Goal: Use online tool/utility: Utilize a website feature to perform a specific function

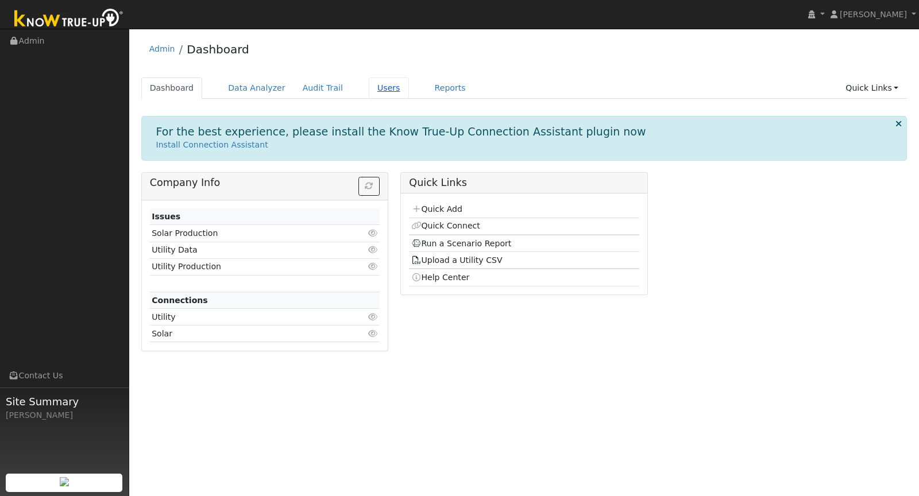
click at [379, 90] on link "Users" at bounding box center [389, 88] width 40 height 21
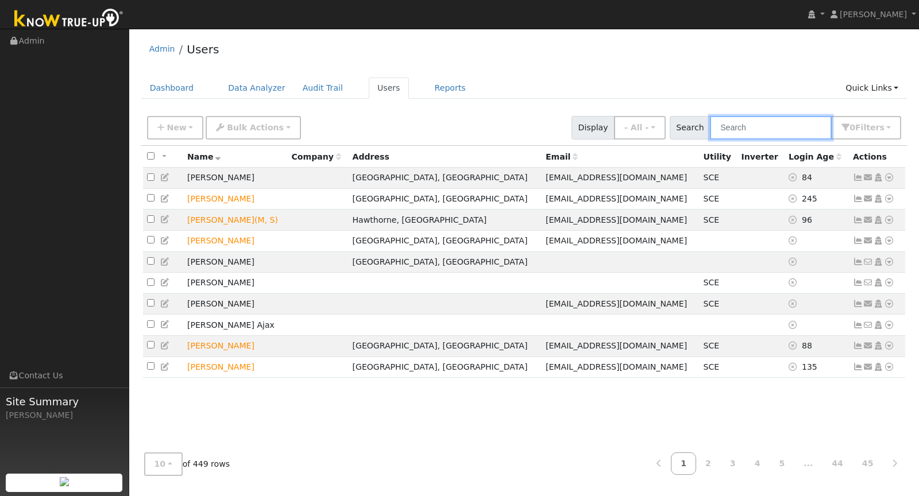
click at [761, 128] on input "text" at bounding box center [771, 128] width 122 height 24
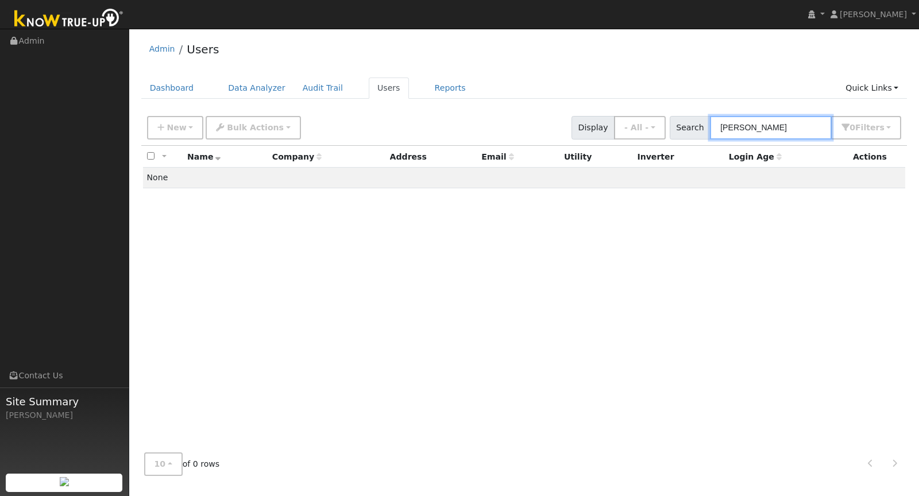
type input "J"
type input "P"
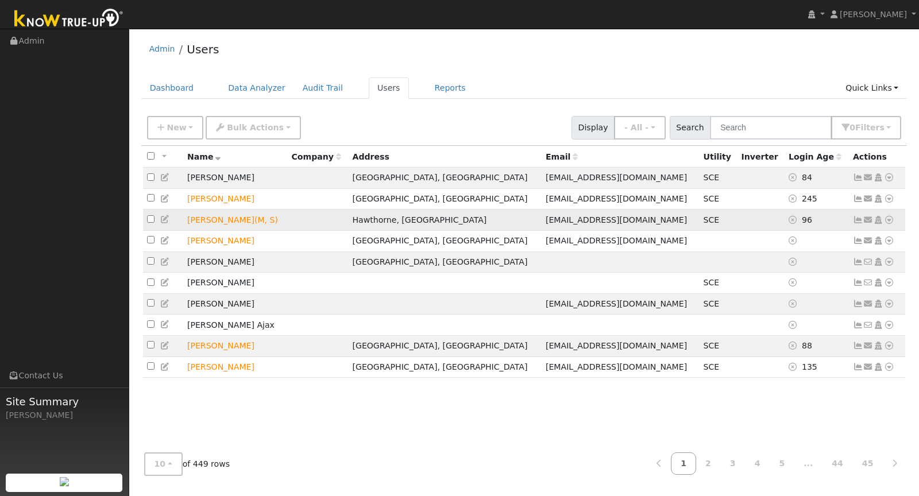
click at [891, 218] on icon at bounding box center [889, 220] width 10 height 8
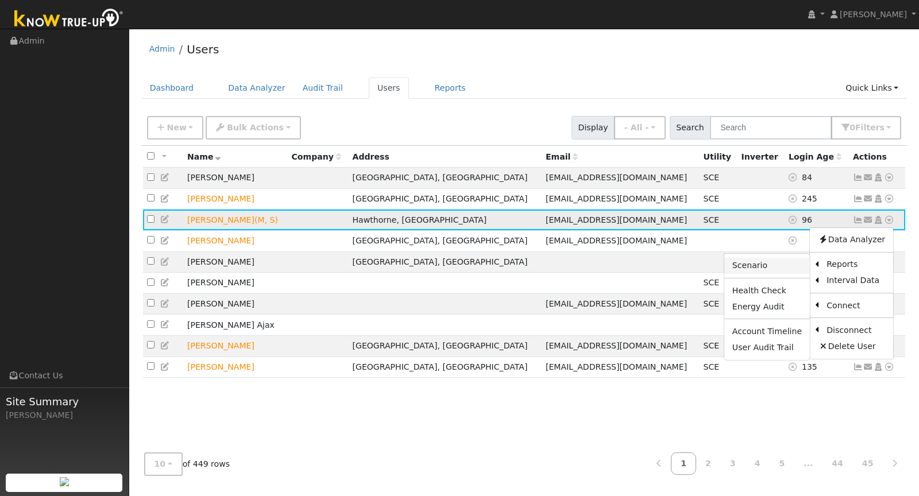
click at [780, 271] on link "Scenario" at bounding box center [767, 266] width 86 height 16
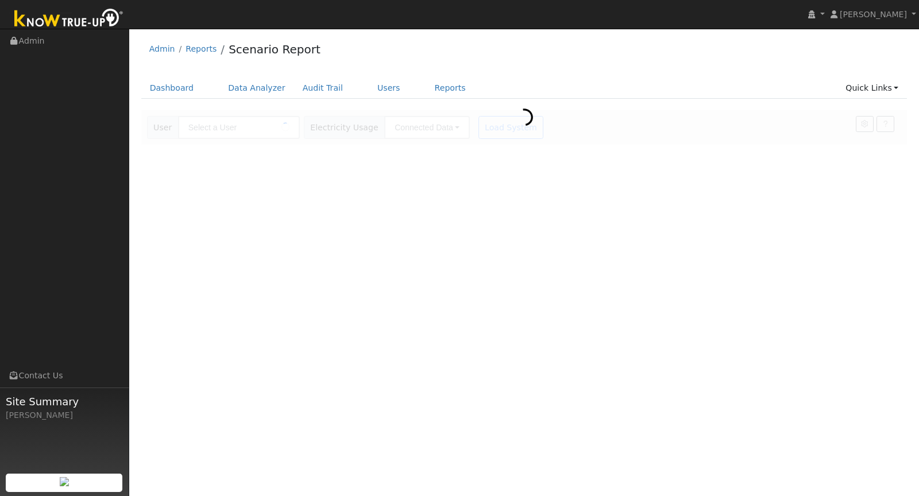
type input "[PERSON_NAME]"
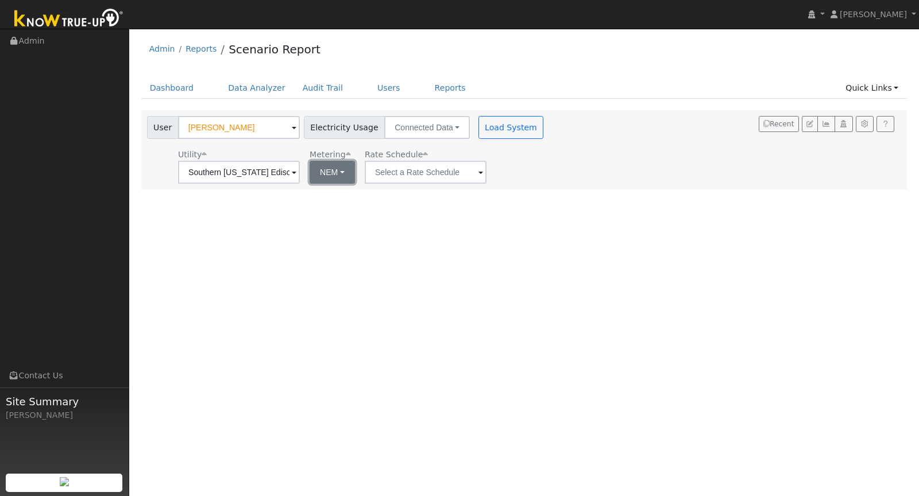
click at [324, 180] on button "NEM" at bounding box center [332, 172] width 45 height 23
click at [324, 219] on link "NBT" at bounding box center [336, 214] width 80 height 16
type input "TOU-D-PRIME"
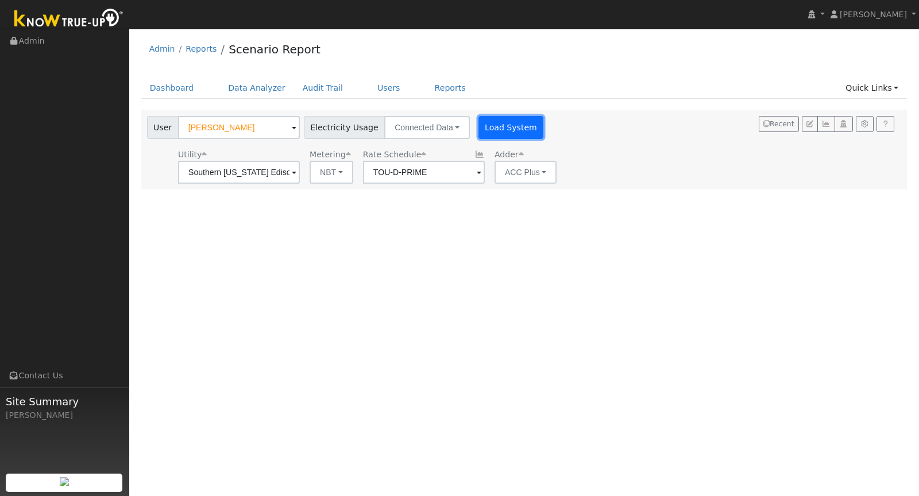
click at [479, 132] on button "Load System" at bounding box center [511, 127] width 65 height 23
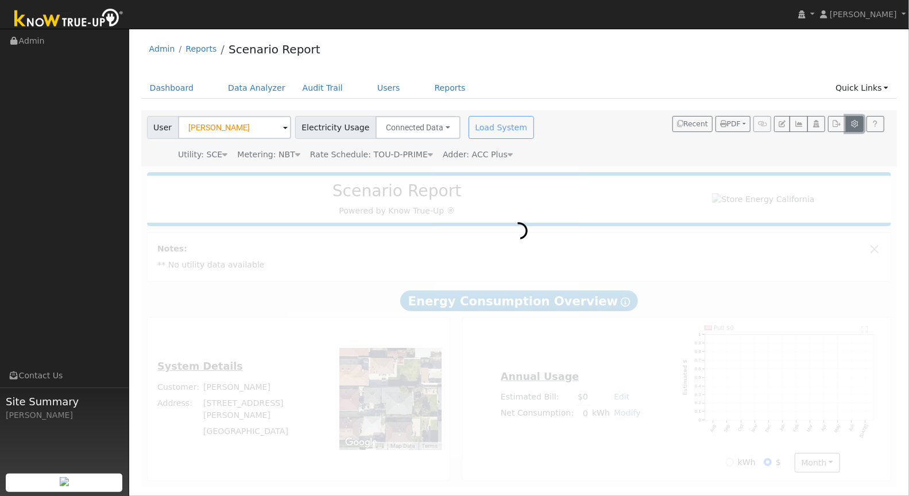
click at [857, 124] on icon "button" at bounding box center [855, 124] width 9 height 7
type input "20.4"
type input "30.6"
type input "10"
type input "15.2"
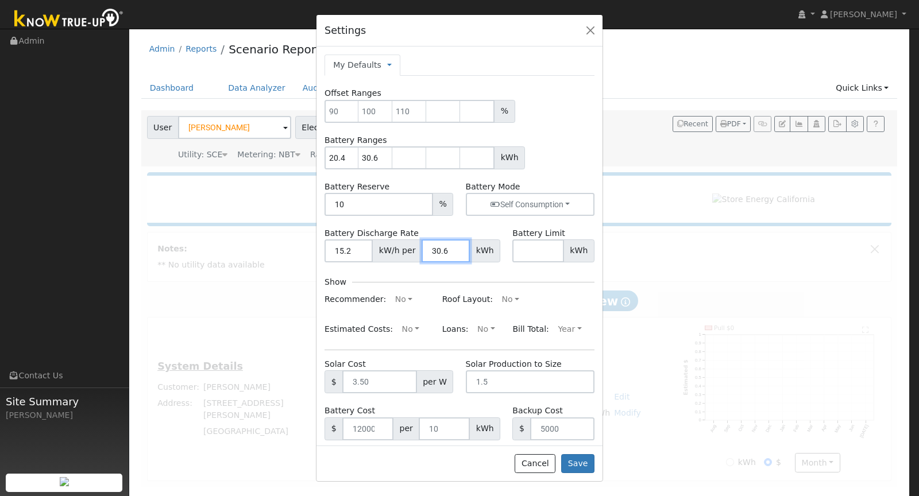
drag, startPoint x: 442, startPoint y: 254, endPoint x: 422, endPoint y: 254, distance: 20.7
click at [422, 254] on input "30.6" at bounding box center [446, 251] width 48 height 23
type input "14.4"
drag, startPoint x: 350, startPoint y: 252, endPoint x: 320, endPoint y: 249, distance: 30.1
click at [320, 249] on div "Battery Discharge Rate 15.2 kW/h per 14.4 kWh" at bounding box center [413, 244] width 188 height 35
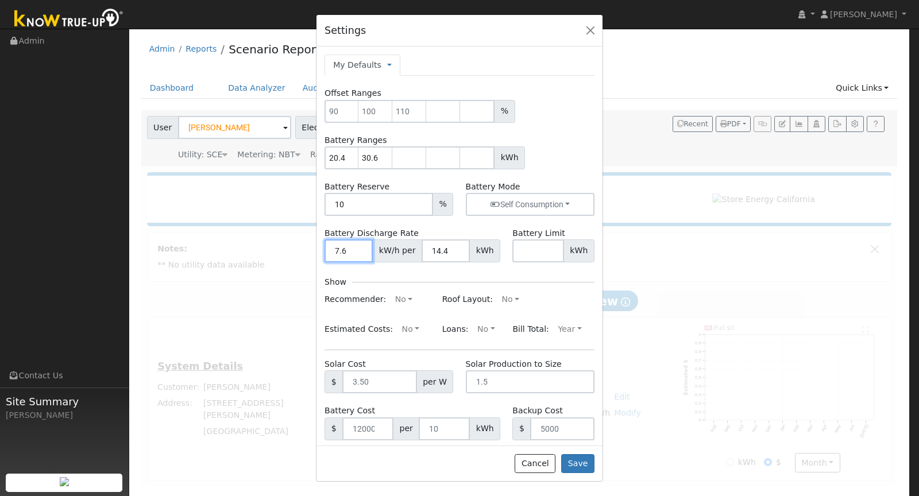
type input "7.6"
click at [538, 291] on div "Roof Layout: No Yes No" at bounding box center [518, 300] width 164 height 18
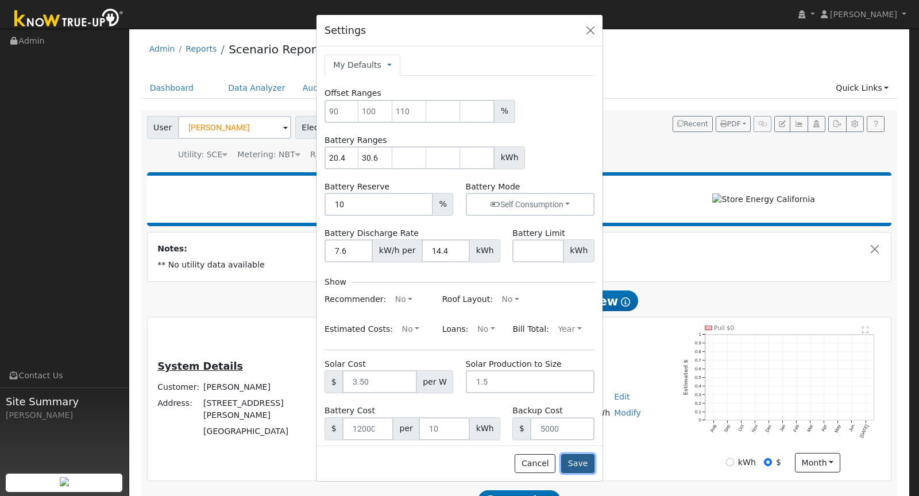
click at [581, 468] on button "Save" at bounding box center [577, 464] width 33 height 20
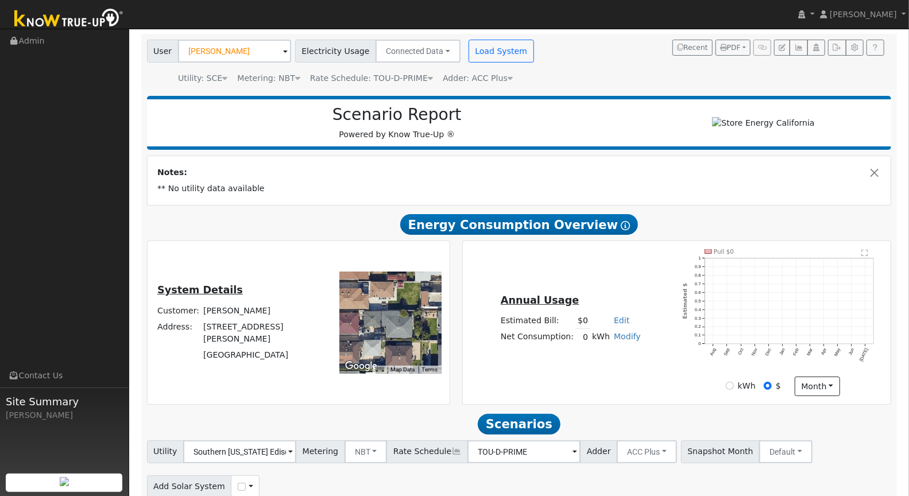
scroll to position [128, 0]
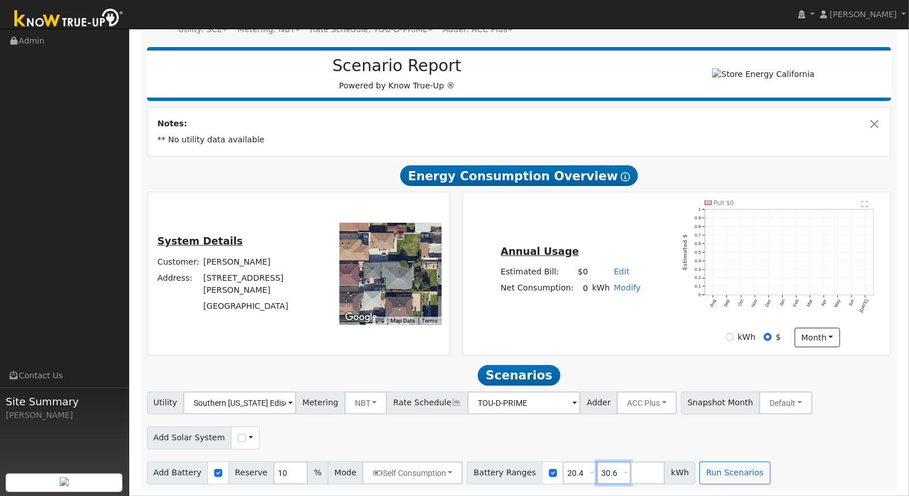
drag, startPoint x: 604, startPoint y: 473, endPoint x: 582, endPoint y: 470, distance: 21.9
click at [582, 470] on div "Battery Ranges 20.4 Overrides Reserve % Mode None None Self Consumption Peak Sa…" at bounding box center [581, 473] width 229 height 23
click at [563, 474] on input "20.4" at bounding box center [580, 473] width 34 height 23
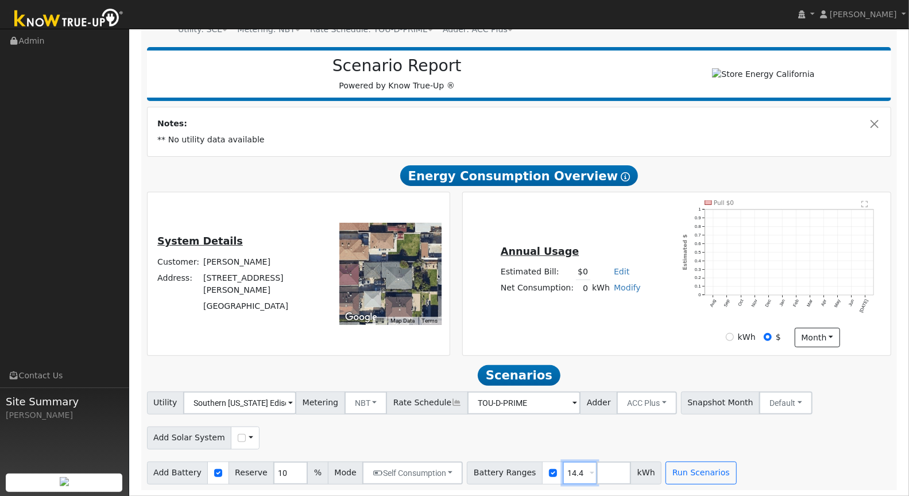
type input "14.4"
click at [752, 438] on div "Add Solar System Use CSV Data" at bounding box center [519, 436] width 749 height 27
click at [696, 470] on button "Run Scenarios" at bounding box center [701, 473] width 71 height 23
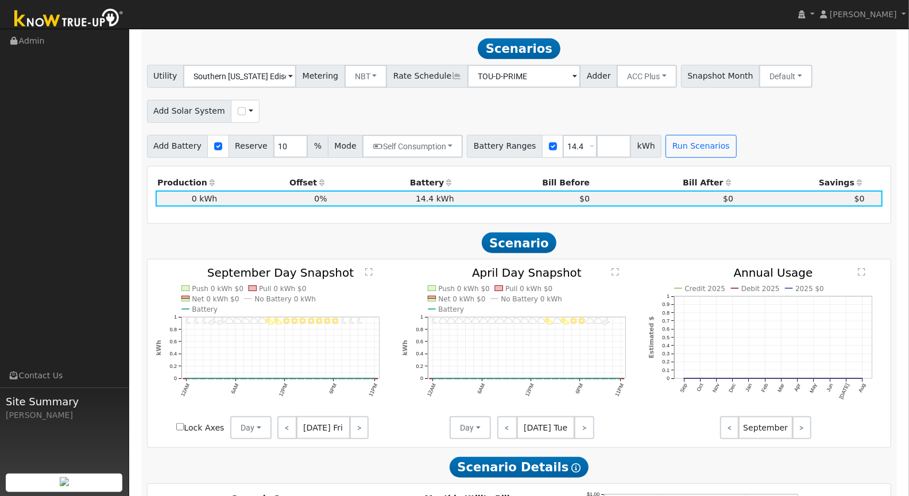
scroll to position [0, 0]
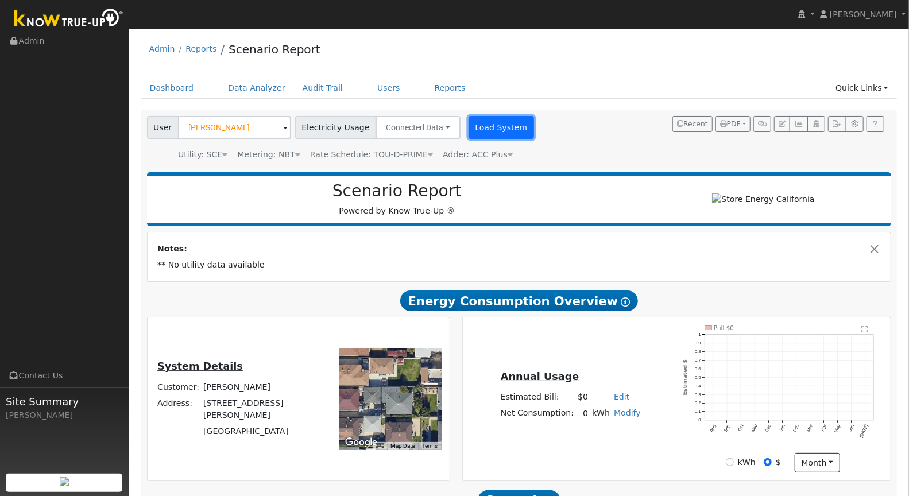
click at [476, 130] on button "Load System" at bounding box center [501, 127] width 65 height 23
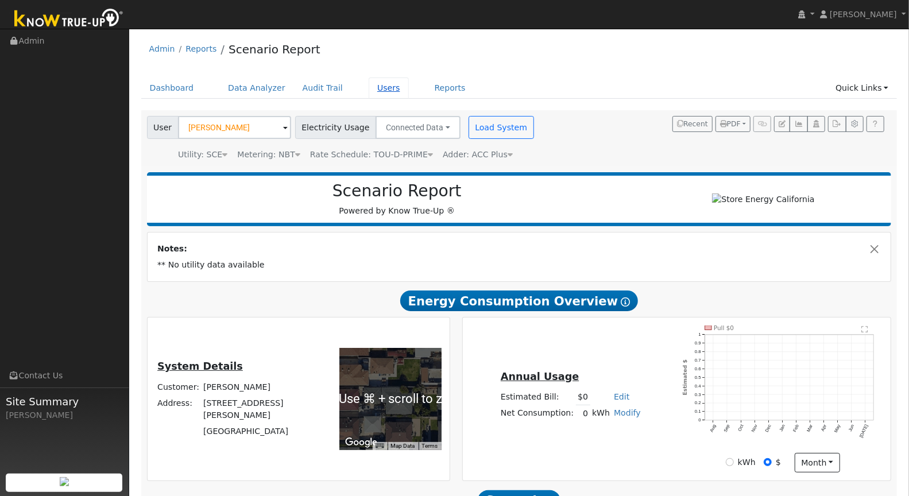
click at [369, 91] on link "Users" at bounding box center [389, 88] width 40 height 21
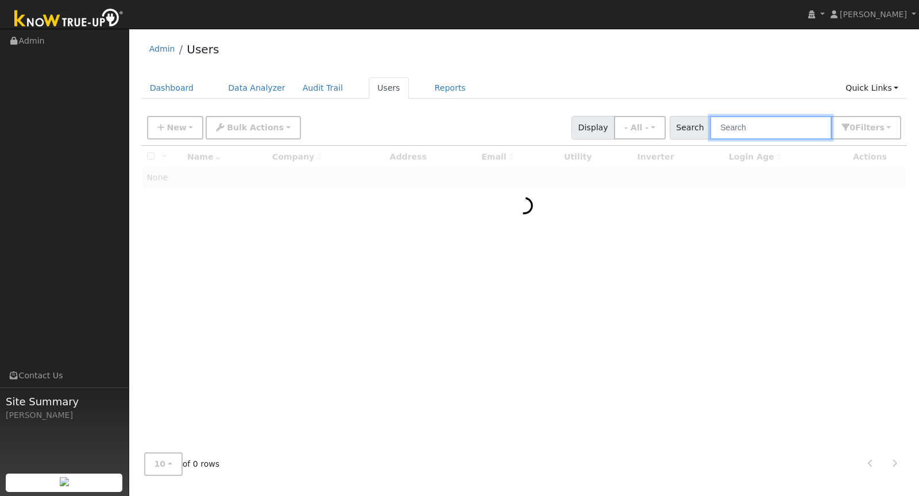
click at [774, 129] on input "text" at bounding box center [771, 128] width 122 height 24
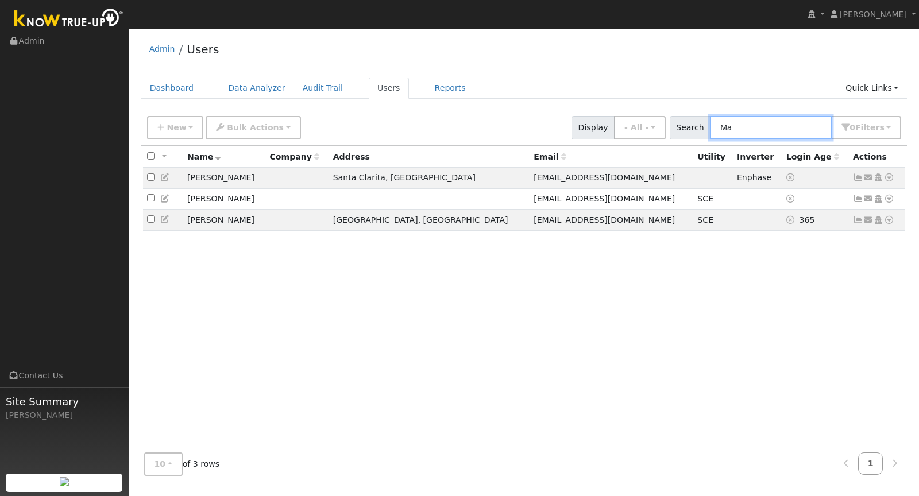
type input "M"
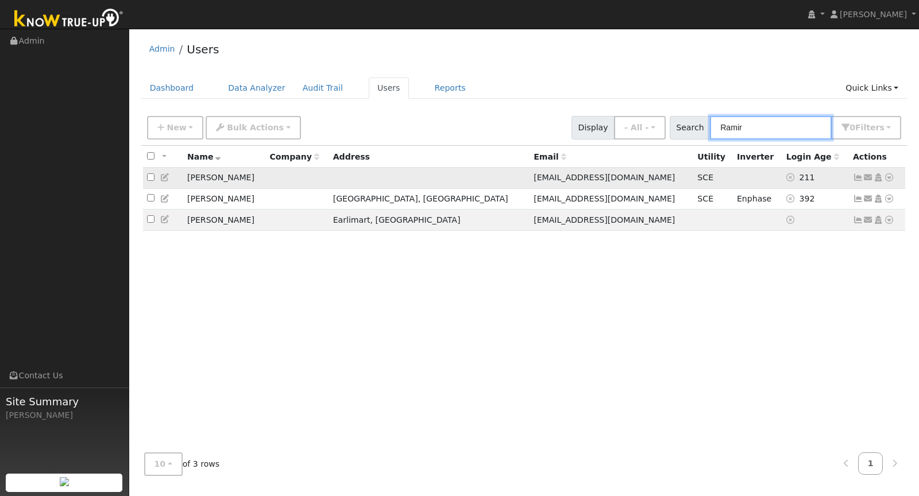
type input "Ramir"
click at [891, 176] on icon at bounding box center [889, 177] width 10 height 8
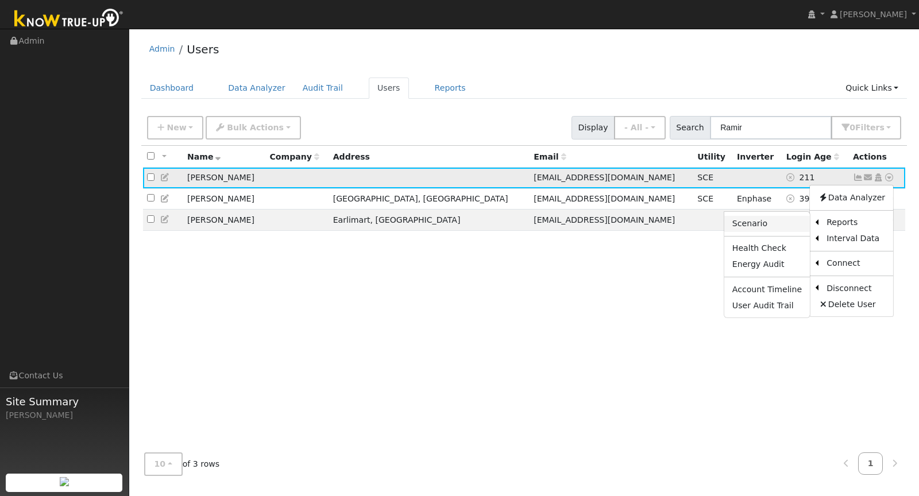
click at [766, 222] on link "Scenario" at bounding box center [767, 224] width 86 height 16
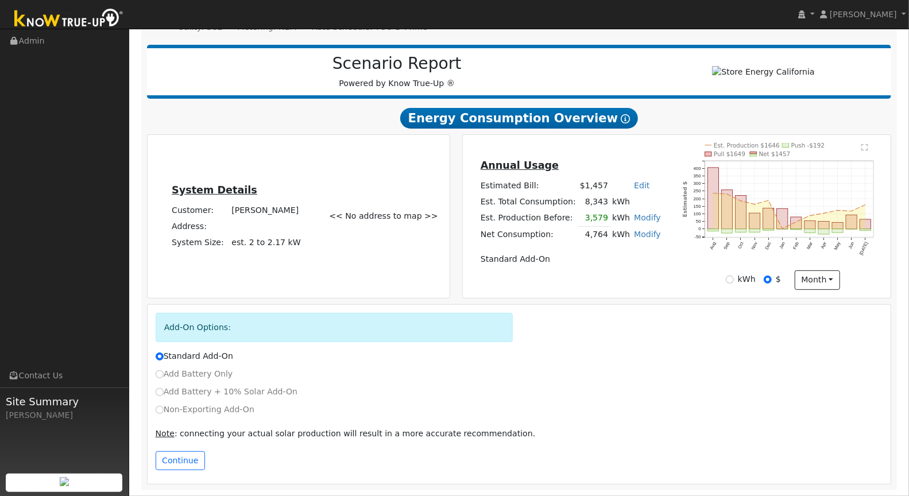
scroll to position [129, 0]
click at [158, 376] on input "Add Battery Only" at bounding box center [160, 375] width 8 height 8
radio input "true"
radio input "false"
click at [177, 468] on button "Continue" at bounding box center [180, 462] width 49 height 20
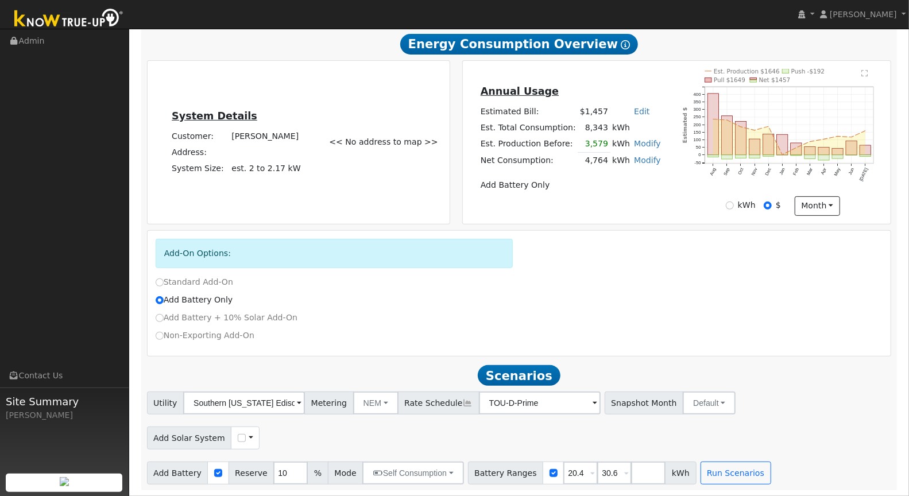
scroll to position [204, 0]
drag, startPoint x: 571, startPoint y: 474, endPoint x: 547, endPoint y: 473, distance: 24.1
click at [547, 473] on div "Battery Ranges 20.4 Overrides Reserve % Mode None None Self Consumption Peak Sa…" at bounding box center [582, 473] width 229 height 23
type input "14.4"
drag, startPoint x: 604, startPoint y: 473, endPoint x: 588, endPoint y: 471, distance: 16.2
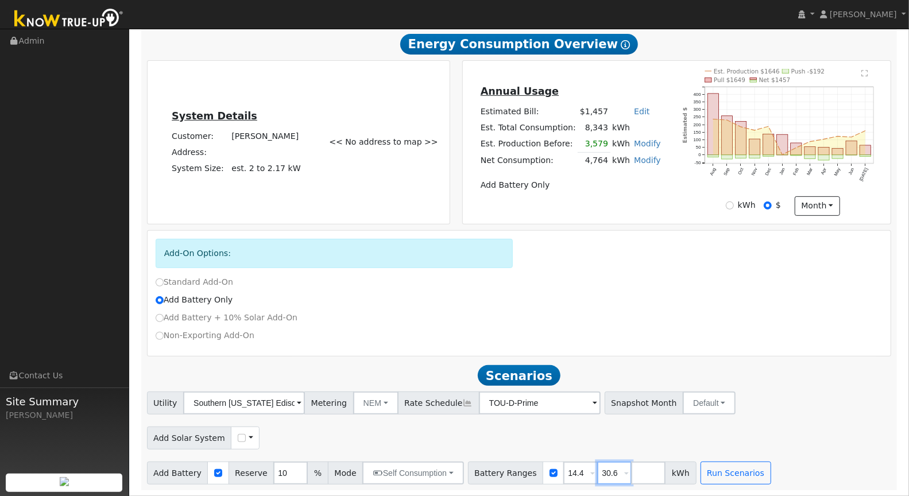
click at [597, 471] on input "30.6" at bounding box center [614, 473] width 34 height 23
click at [700, 477] on button "Run Scenarios" at bounding box center [702, 473] width 71 height 23
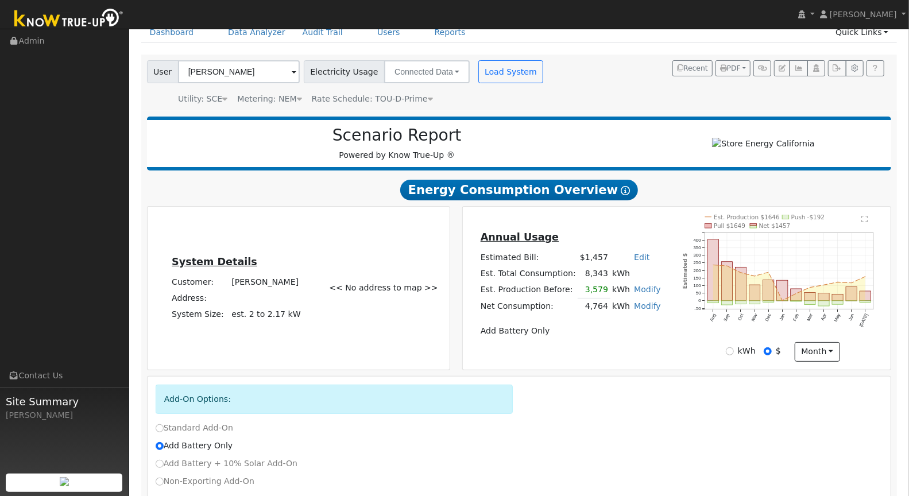
scroll to position [53, 0]
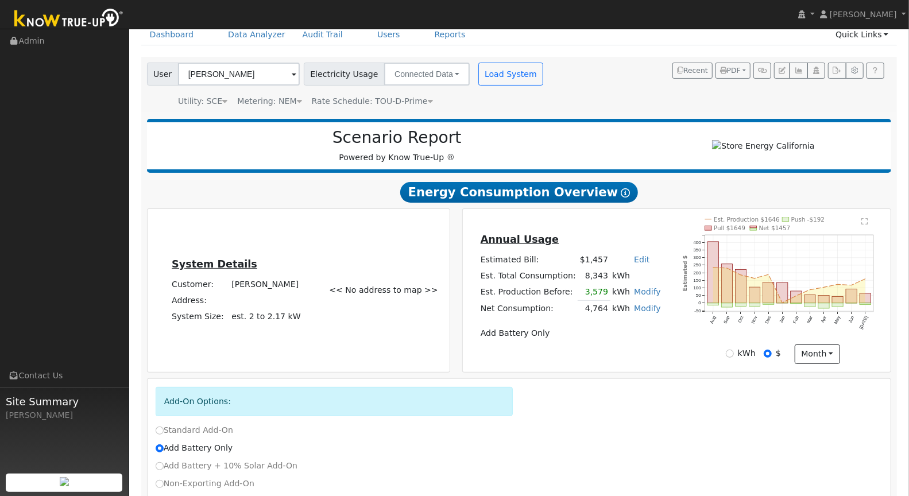
click at [297, 98] on icon at bounding box center [299, 101] width 5 height 8
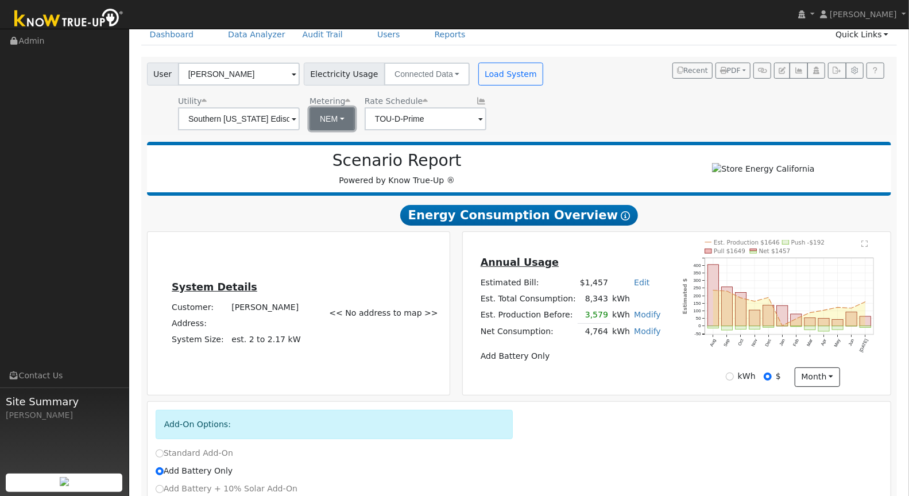
click at [318, 119] on button "NEM" at bounding box center [332, 118] width 45 height 23
click at [323, 159] on link "NBT" at bounding box center [336, 161] width 80 height 16
type input "TOU-D-PRIME"
click at [503, 78] on button "Load System" at bounding box center [511, 74] width 65 height 23
radio input "false"
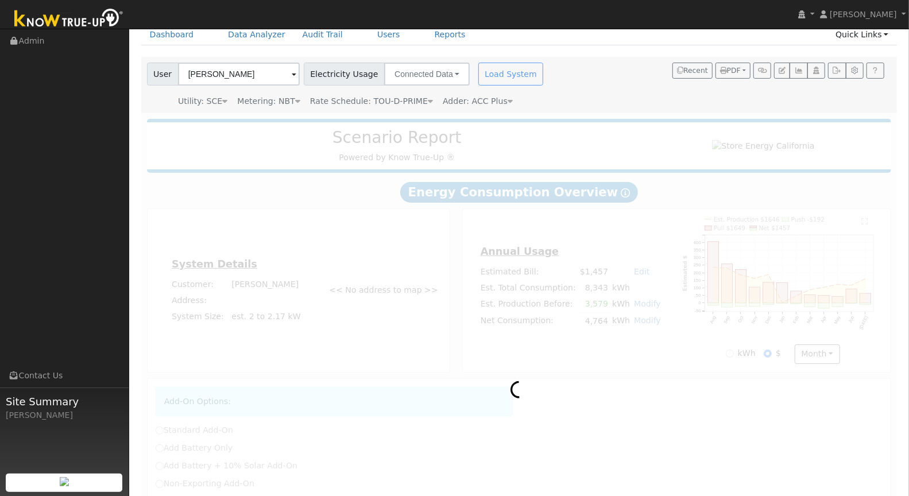
radio input "true"
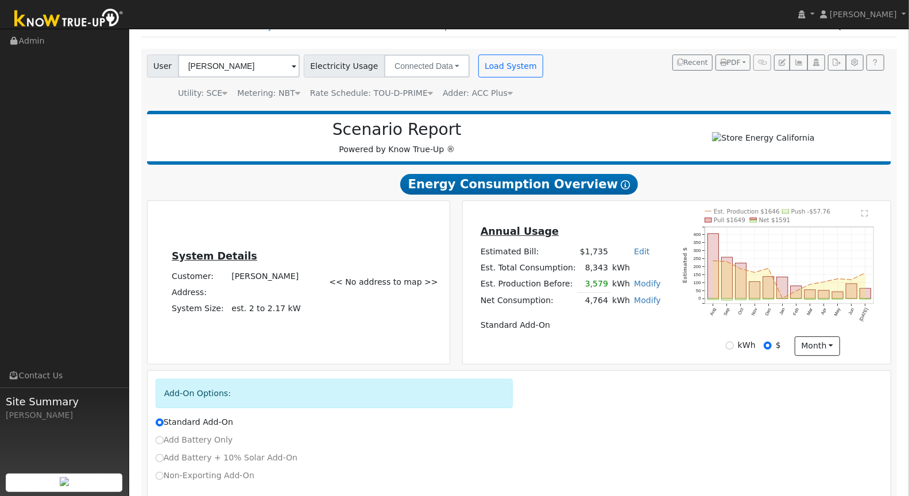
scroll to position [129, 0]
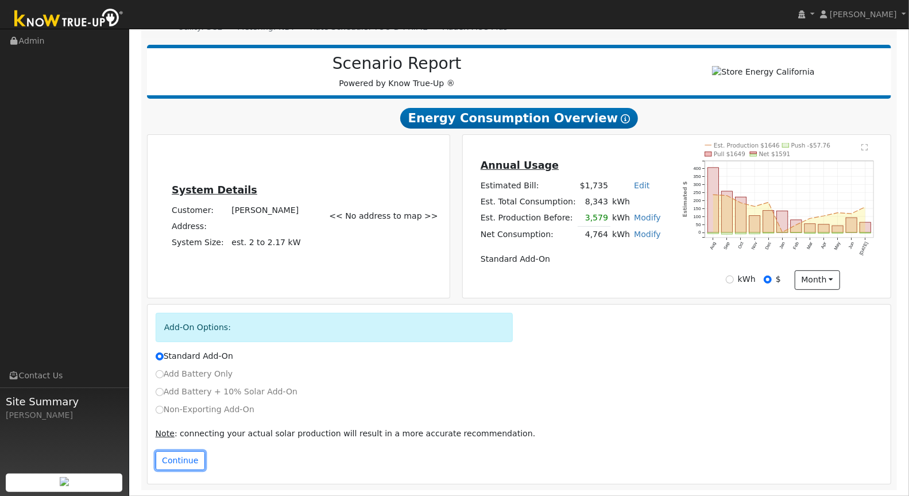
click at [184, 464] on button "Continue" at bounding box center [180, 462] width 49 height 20
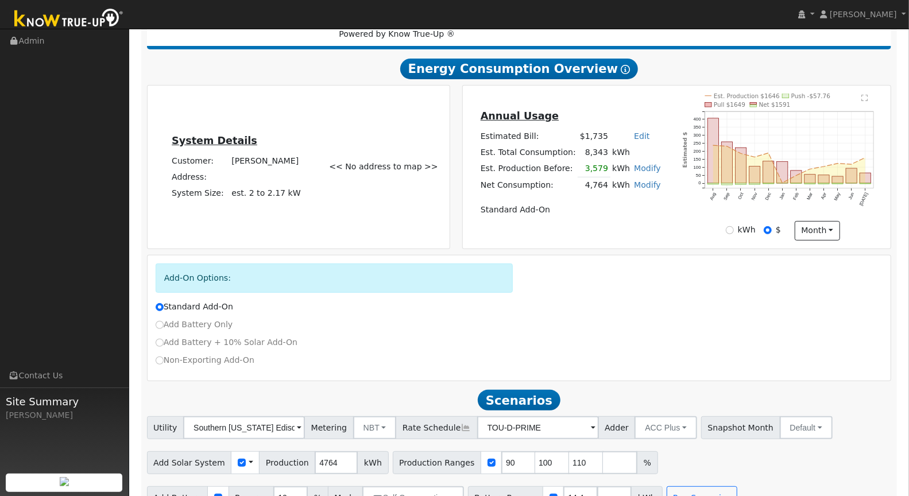
scroll to position [204, 0]
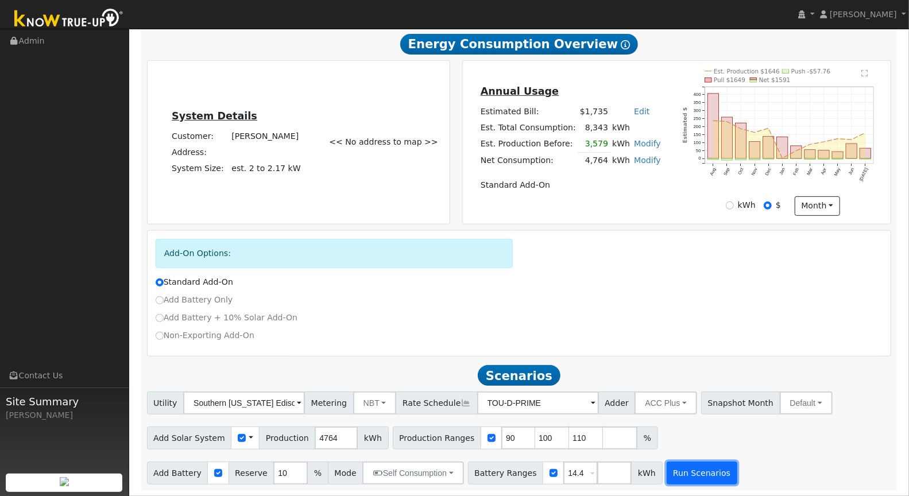
click at [696, 474] on button "Run Scenarios" at bounding box center [702, 473] width 71 height 23
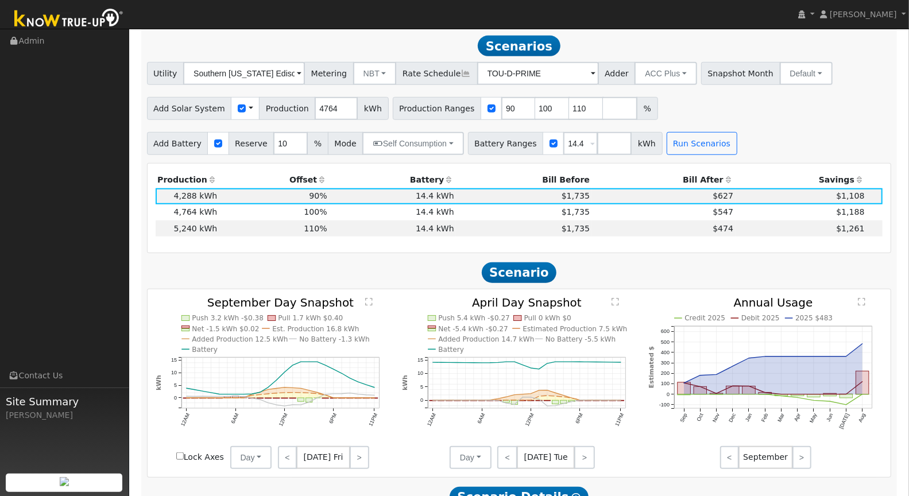
scroll to position [534, 0]
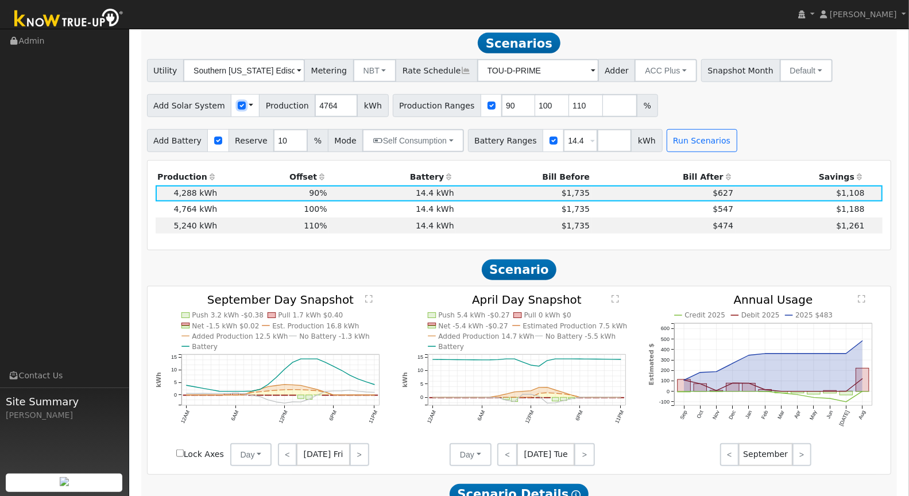
click at [238, 107] on input "checkbox" at bounding box center [242, 106] width 8 height 8
checkbox input "false"
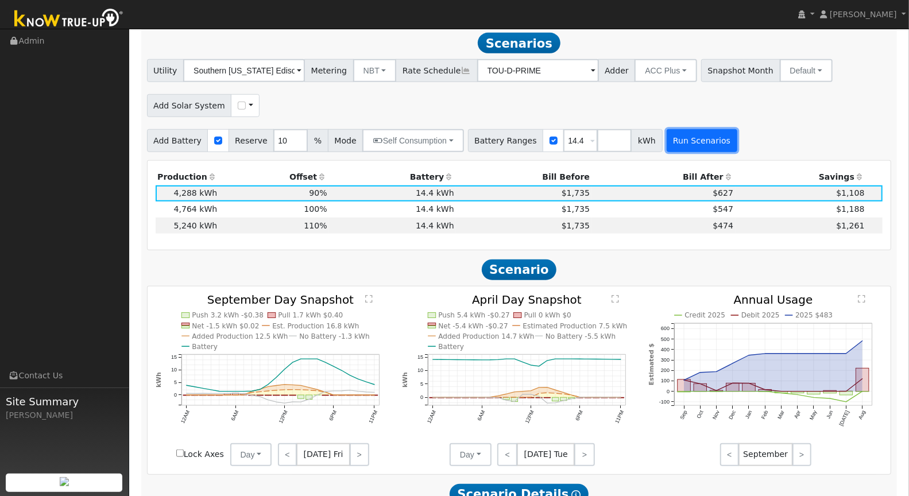
click at [696, 146] on button "Run Scenarios" at bounding box center [702, 140] width 71 height 23
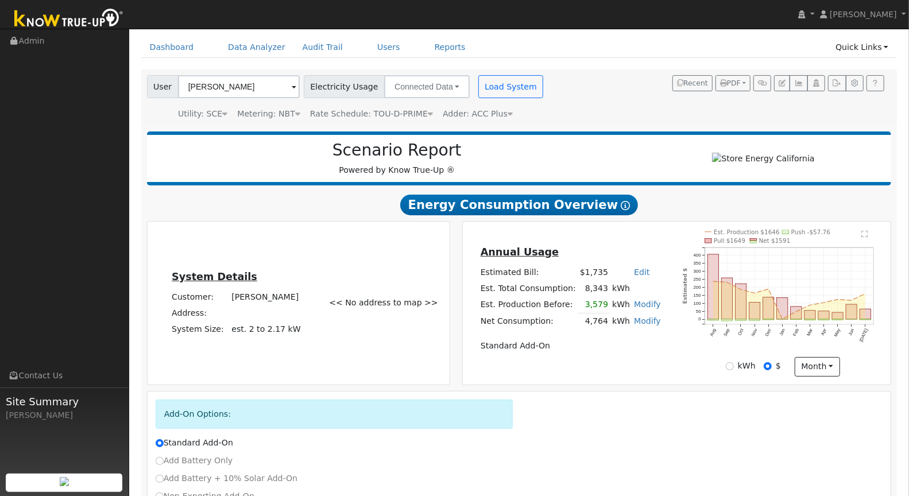
scroll to position [0, 0]
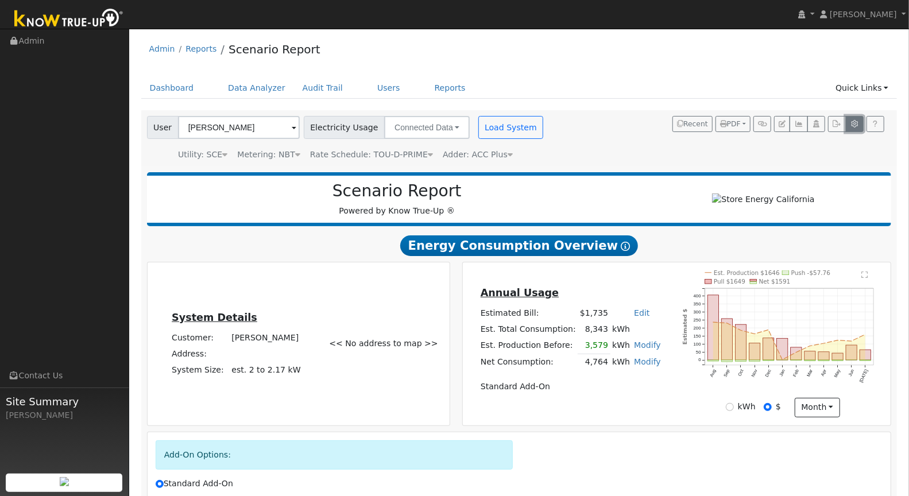
click at [854, 122] on icon "button" at bounding box center [855, 124] width 9 height 7
type input "20.4"
type input "30.6"
type input "10"
type input "7.6"
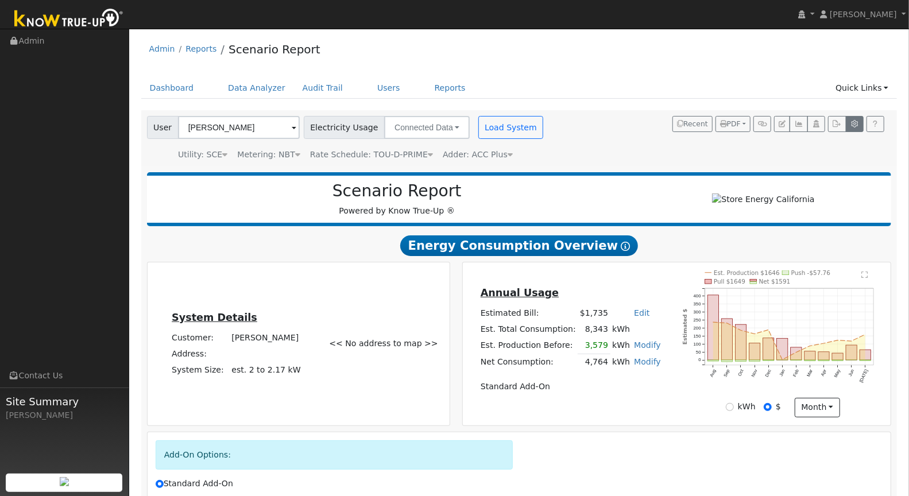
type input "14.4"
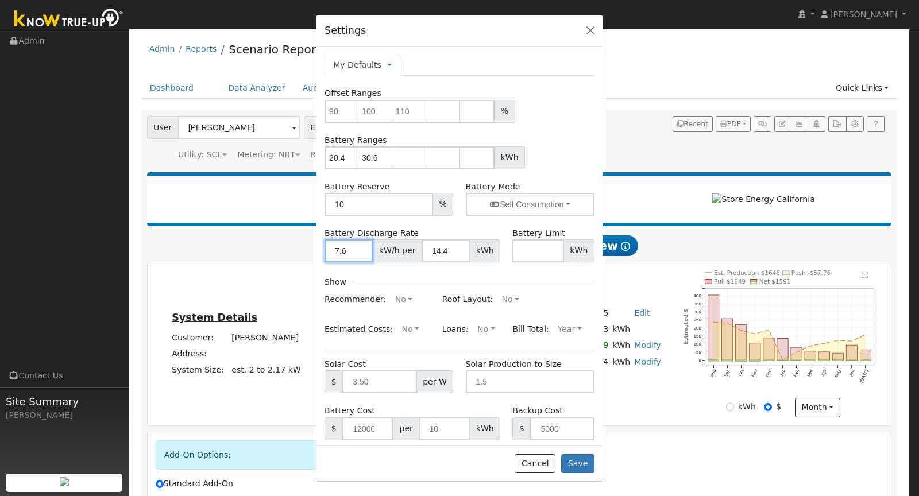
drag, startPoint x: 346, startPoint y: 253, endPoint x: 330, endPoint y: 253, distance: 15.5
click at [330, 253] on input "7.6" at bounding box center [349, 251] width 48 height 23
type input "12"
click at [573, 461] on button "Save" at bounding box center [577, 464] width 33 height 20
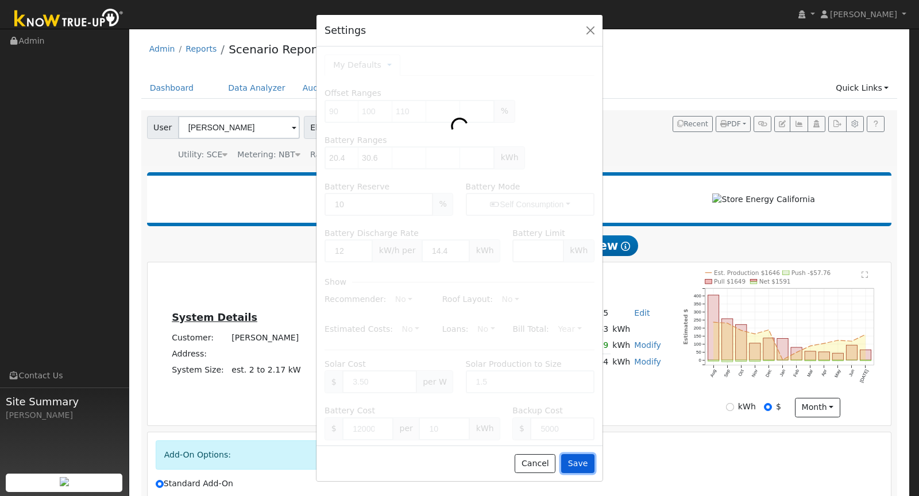
type input "20.4"
type input "30.6"
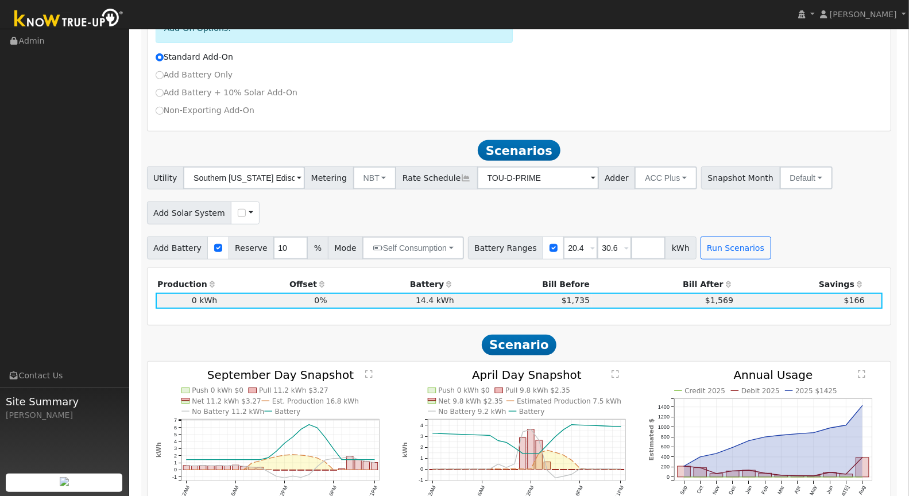
scroll to position [427, 0]
drag, startPoint x: 570, startPoint y: 249, endPoint x: 547, endPoint y: 249, distance: 22.4
click at [547, 249] on div "Battery Ranges 20.4 Overrides Reserve % Mode None None Self Consumption Peak Sa…" at bounding box center [582, 248] width 229 height 23
type input "14.4"
drag, startPoint x: 606, startPoint y: 252, endPoint x: 581, endPoint y: 252, distance: 24.7
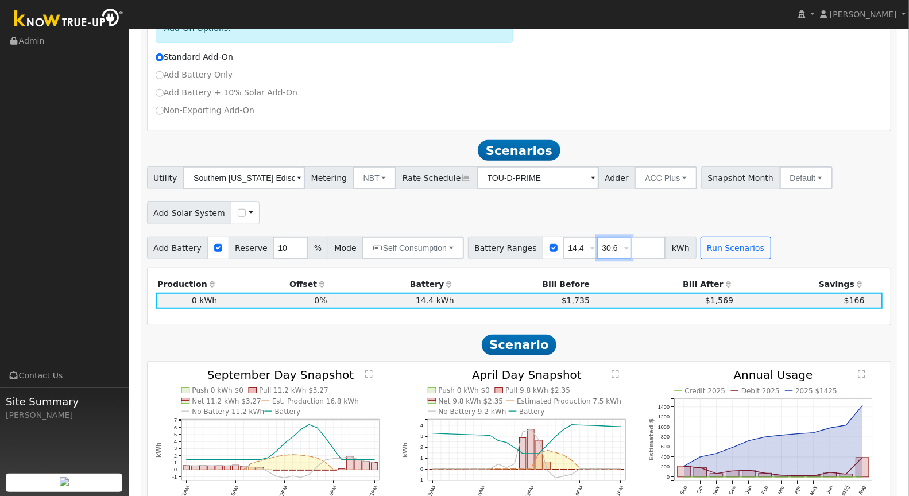
click at [581, 252] on div "Battery Ranges 14.4 Overrides Reserve % Mode None None Self Consumption Peak Sa…" at bounding box center [582, 248] width 229 height 23
click at [700, 252] on button "Run Scenarios" at bounding box center [702, 248] width 71 height 23
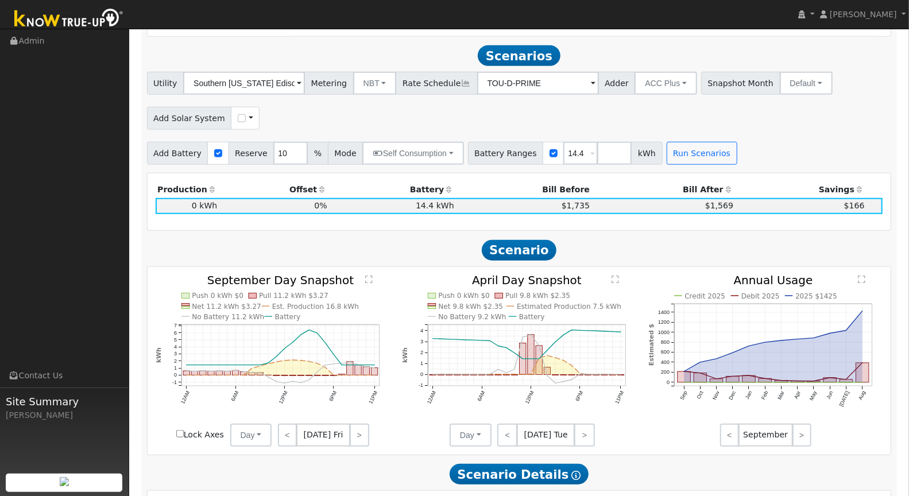
scroll to position [534, 0]
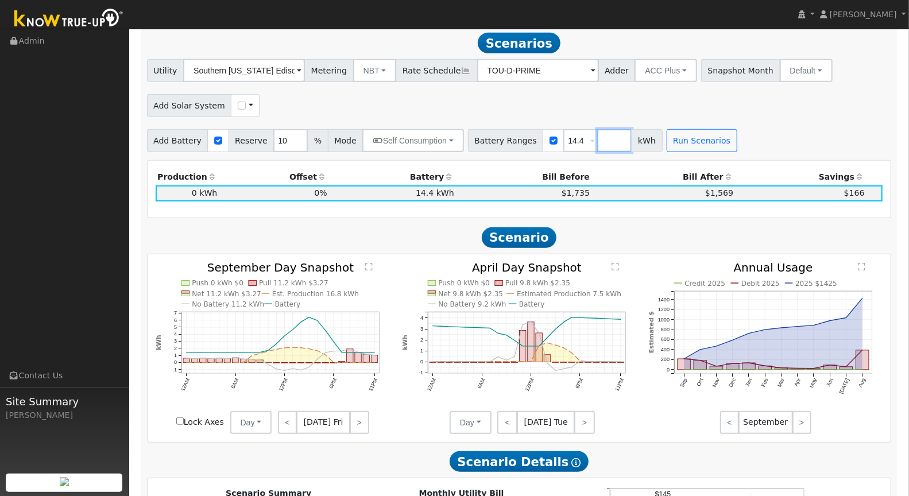
click at [597, 144] on input "number" at bounding box center [614, 140] width 34 height 23
type input "24"
click at [722, 144] on button "Run Scenarios" at bounding box center [736, 140] width 71 height 23
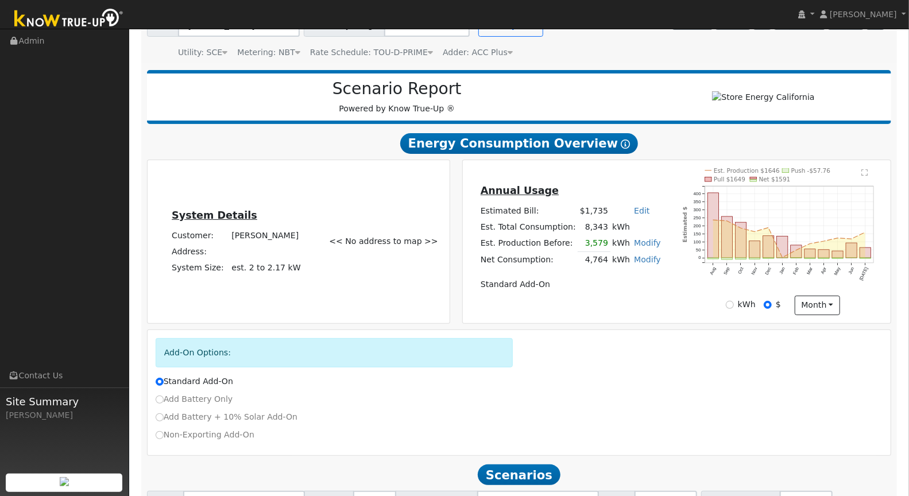
scroll to position [0, 0]
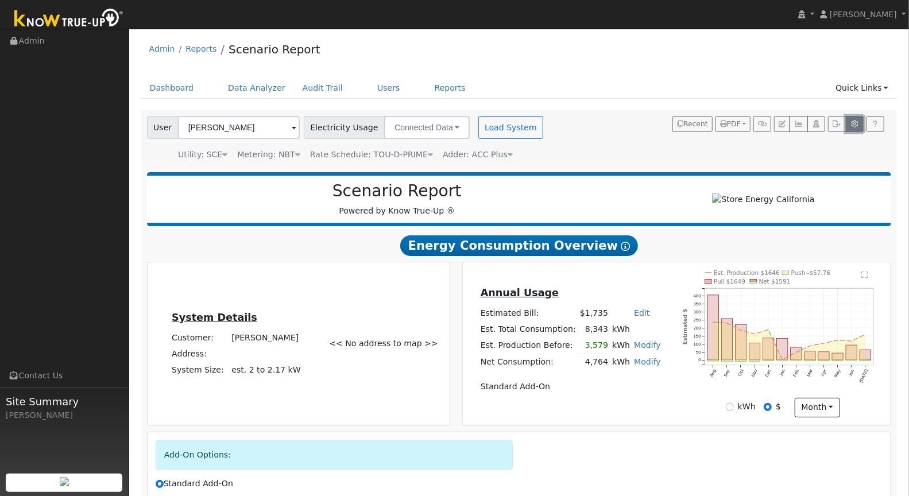
click at [855, 124] on icon "button" at bounding box center [855, 124] width 9 height 7
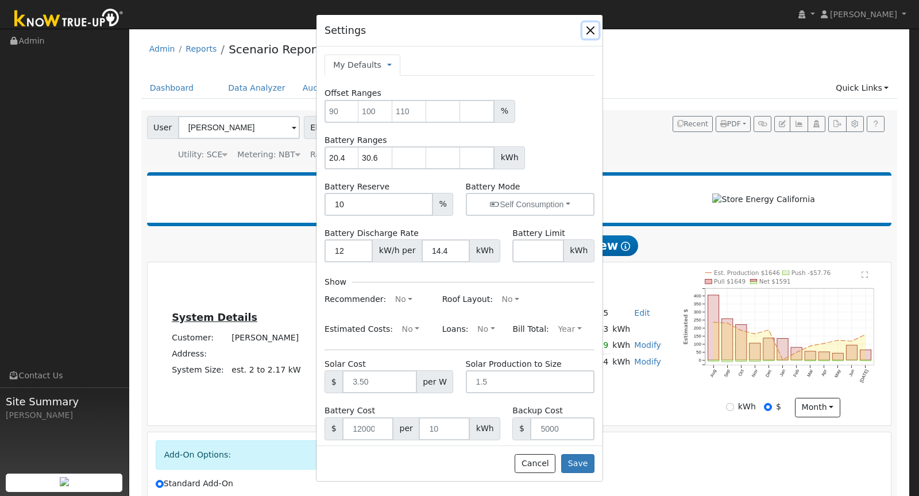
click at [593, 31] on button "button" at bounding box center [590, 30] width 16 height 16
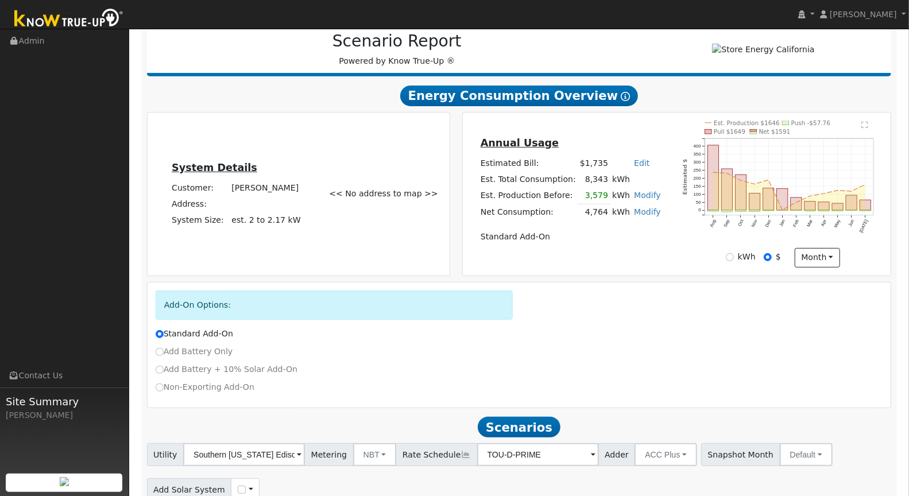
scroll to position [147, 0]
